Goal: Navigation & Orientation: Understand site structure

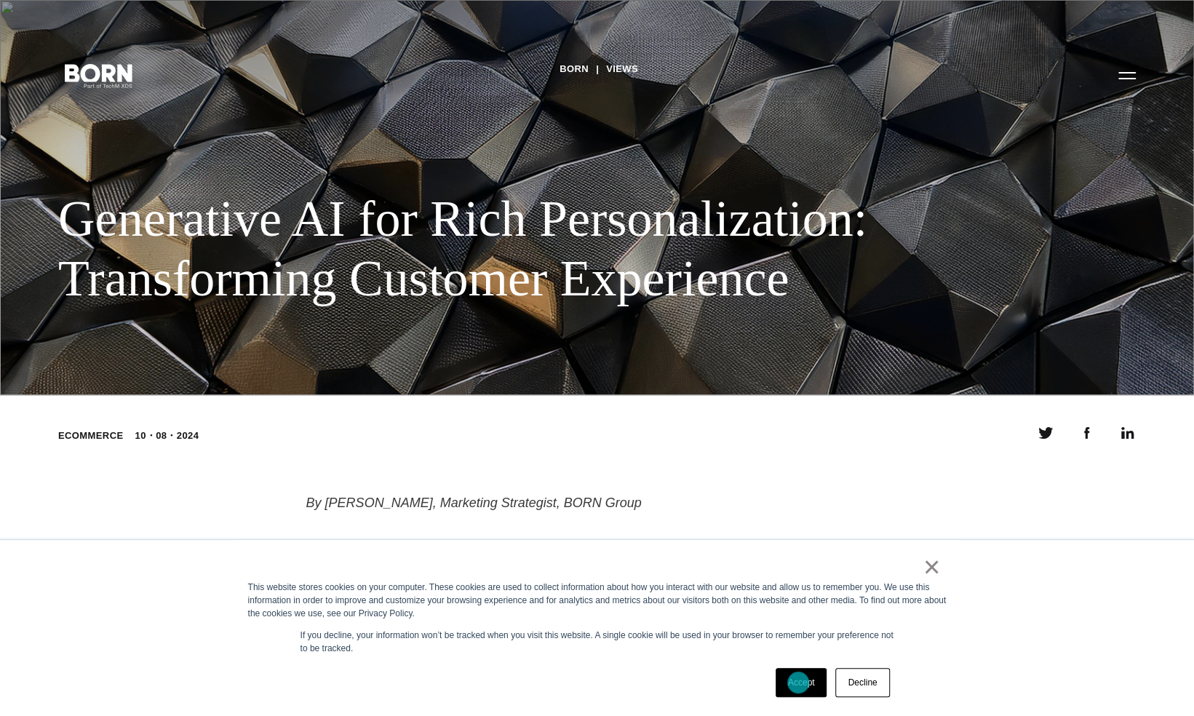
click at [798, 682] on link "Accept" at bounding box center [801, 682] width 52 height 29
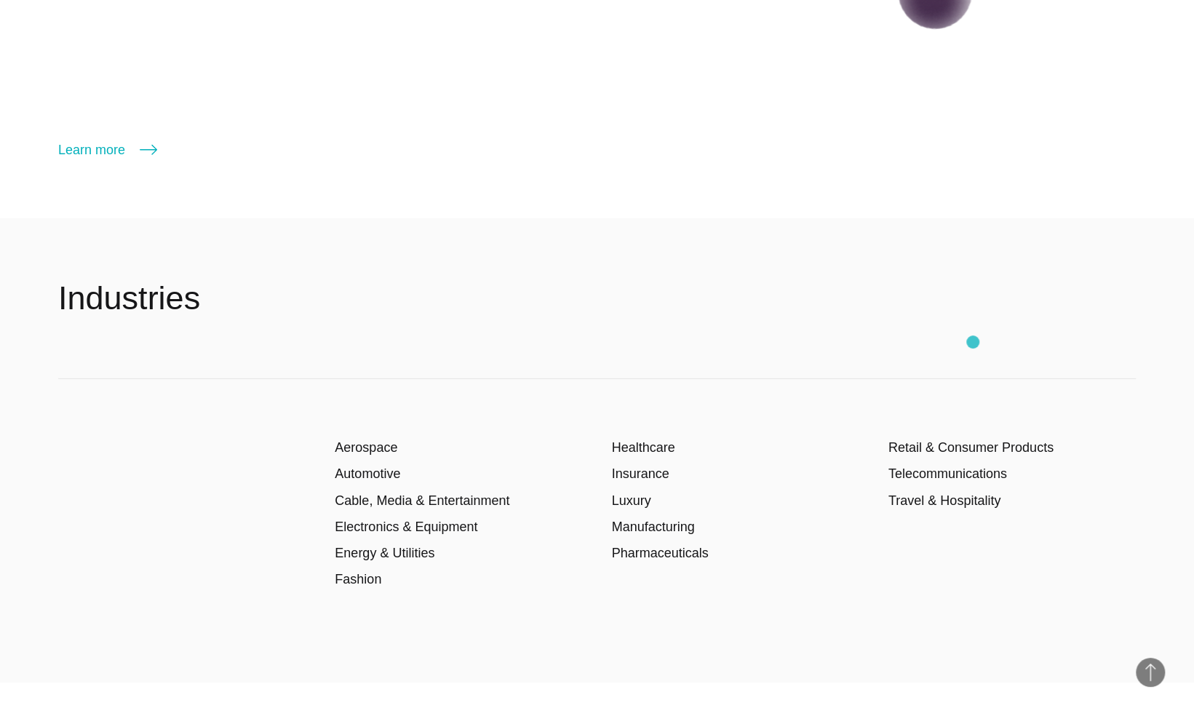
scroll to position [2641, 0]
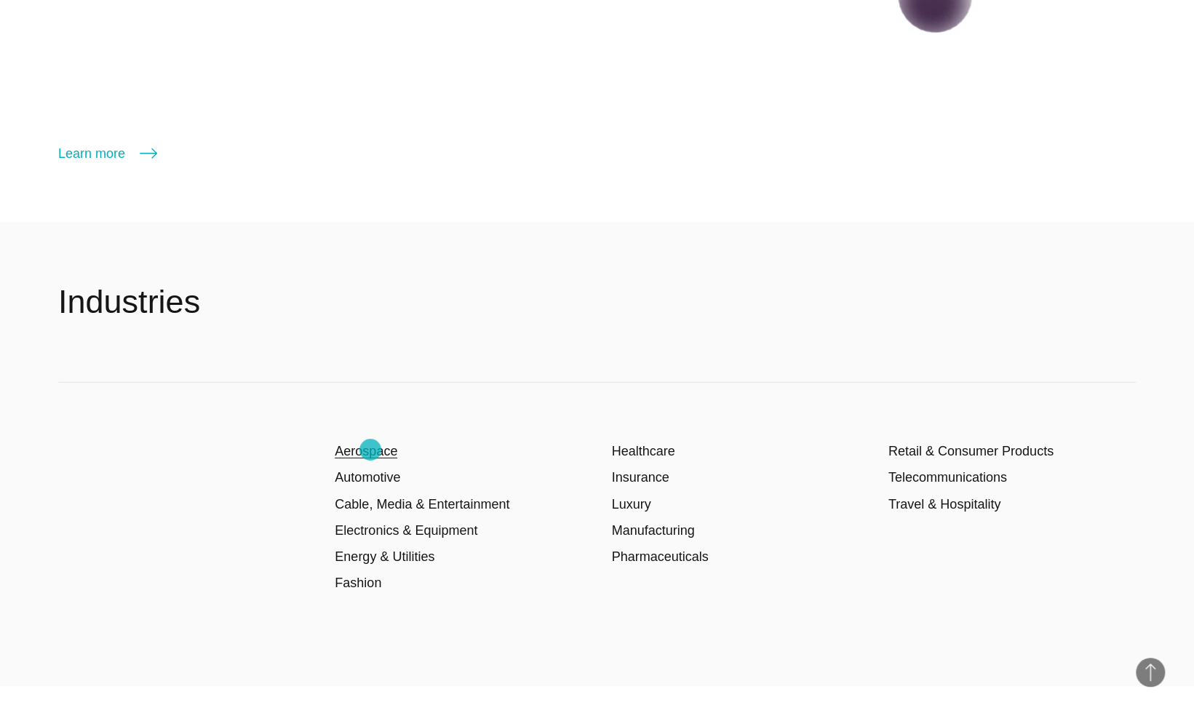
click at [370, 450] on link "Aerospace" at bounding box center [366, 451] width 63 height 15
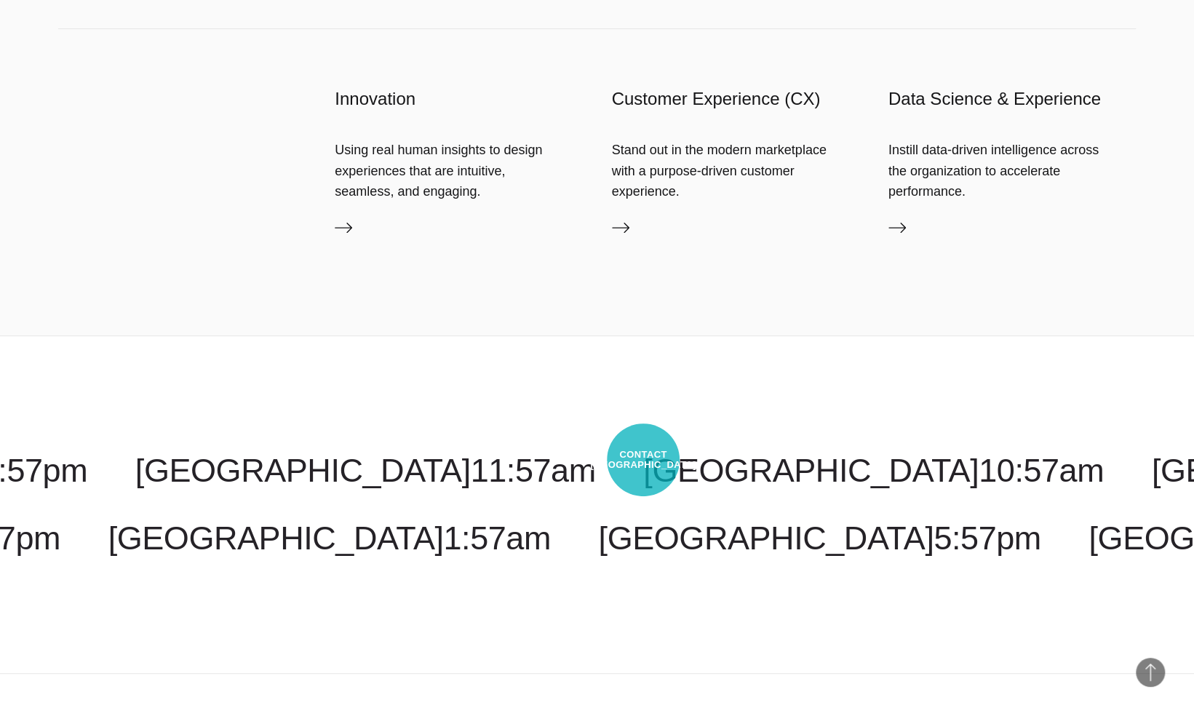
scroll to position [3755, 0]
click at [1060, 28] on div "Innovation Using real human insights to design experiences that are intuitive, …" at bounding box center [596, 181] width 1077 height 306
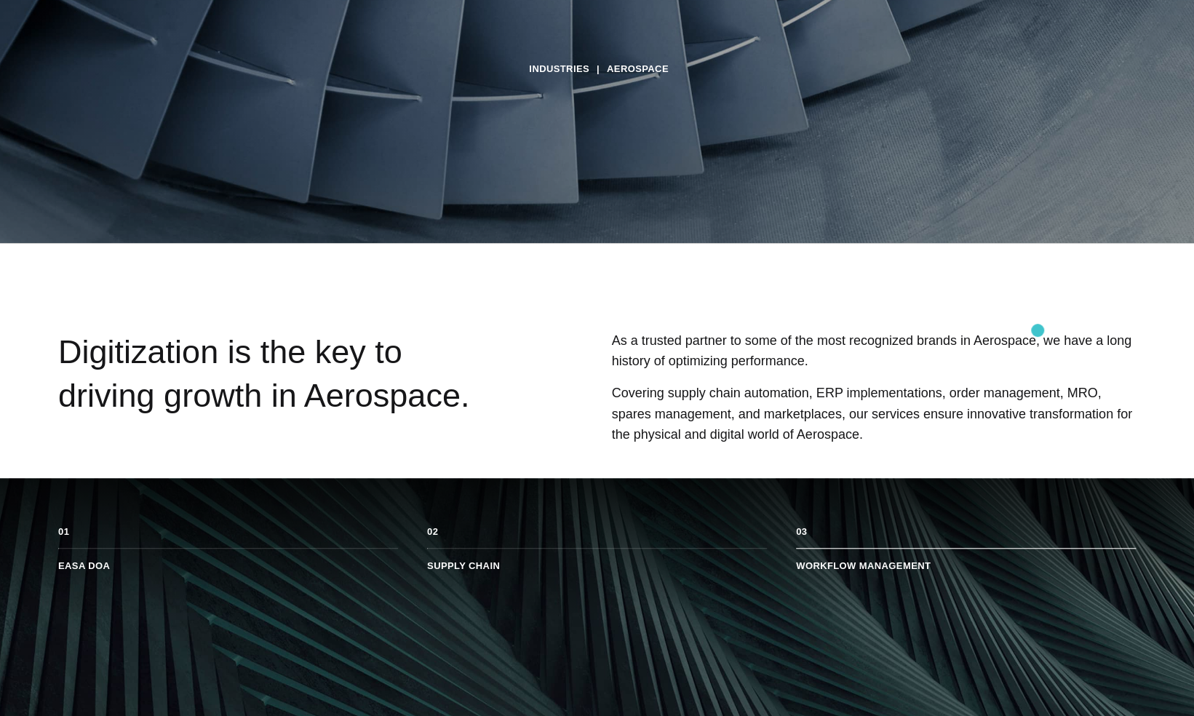
scroll to position [0, 0]
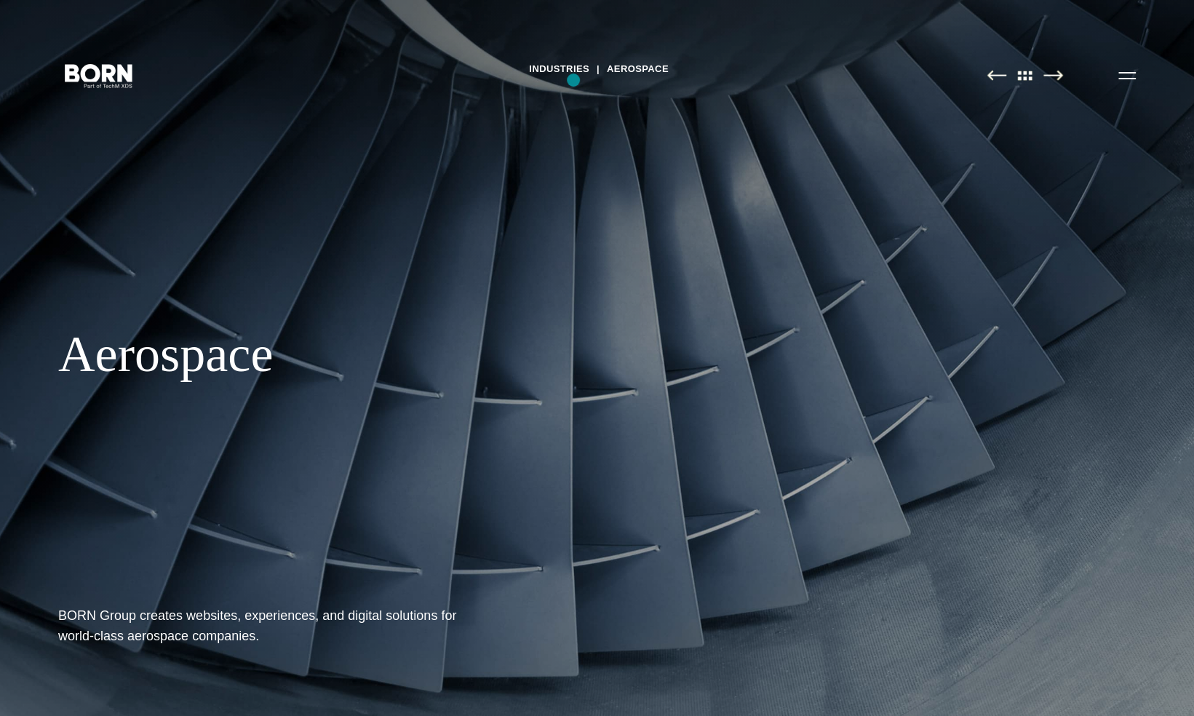
click at [573, 80] on div "Industries Aerospace Aerospace BORN Group creates websites, experiences, and di…" at bounding box center [597, 358] width 1194 height 716
click at [570, 75] on link "Industries" at bounding box center [559, 69] width 60 height 22
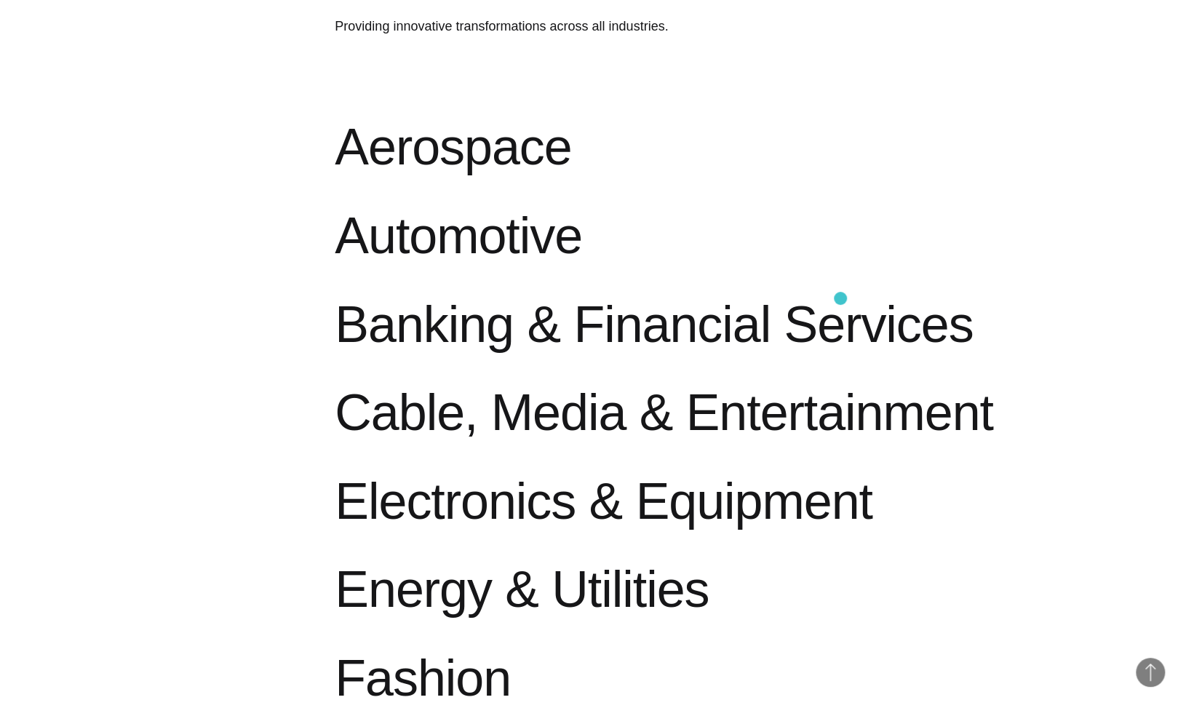
scroll to position [852, 0]
